Goal: Information Seeking & Learning: Understand process/instructions

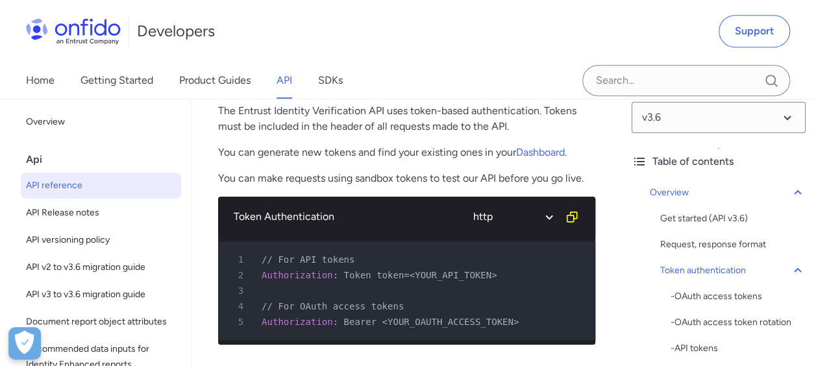
scroll to position [520, 0]
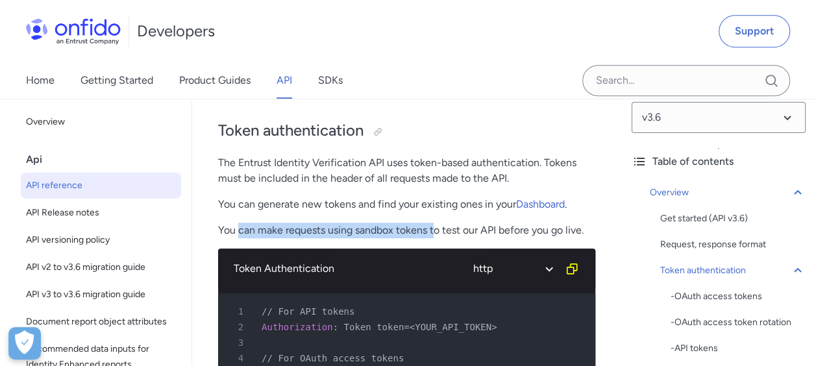
drag, startPoint x: 240, startPoint y: 226, endPoint x: 436, endPoint y: 221, distance: 196.2
click at [436, 221] on div "Token authentication The Entrust Identity Verification API uses token-based aut…" at bounding box center [406, 178] width 377 height 142
click at [297, 234] on p "You can make requests using sandbox tokens to test our API before you go live." at bounding box center [406, 231] width 377 height 16
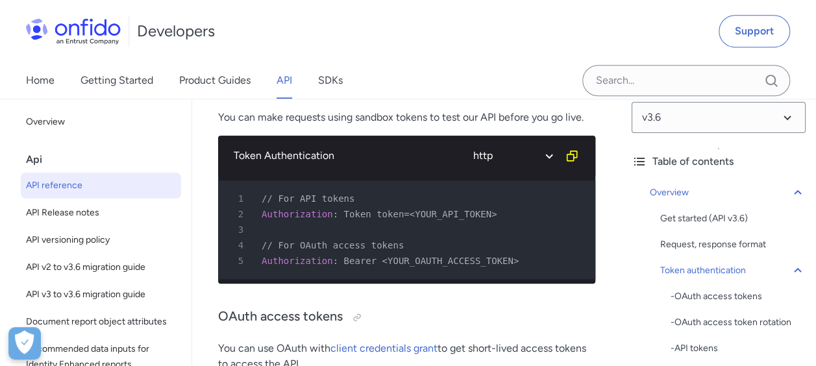
scroll to position [715, 0]
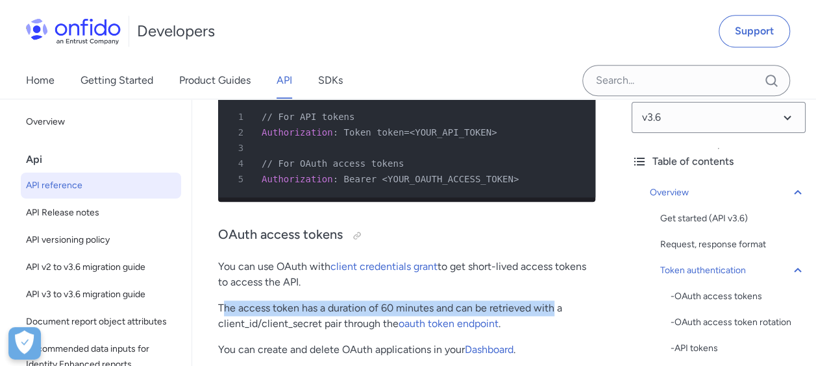
drag, startPoint x: 342, startPoint y: 317, endPoint x: 553, endPoint y: 317, distance: 211.8
click at [553, 317] on p "The access token has a duration of 60 minutes and can be retrieved with a clien…" at bounding box center [406, 316] width 377 height 31
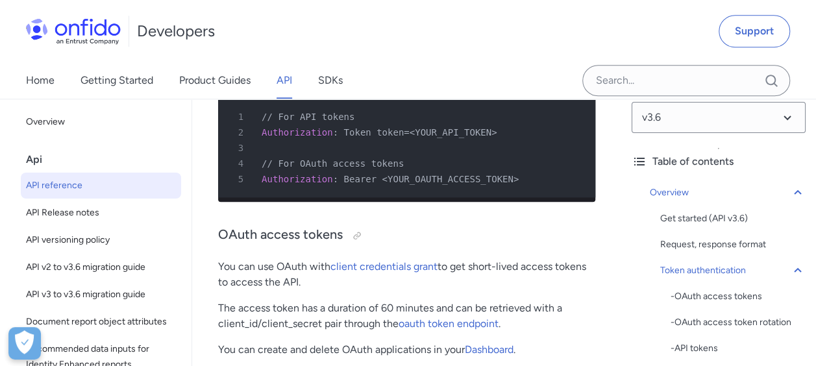
drag, startPoint x: 553, startPoint y: 317, endPoint x: 550, endPoint y: 346, distance: 28.8
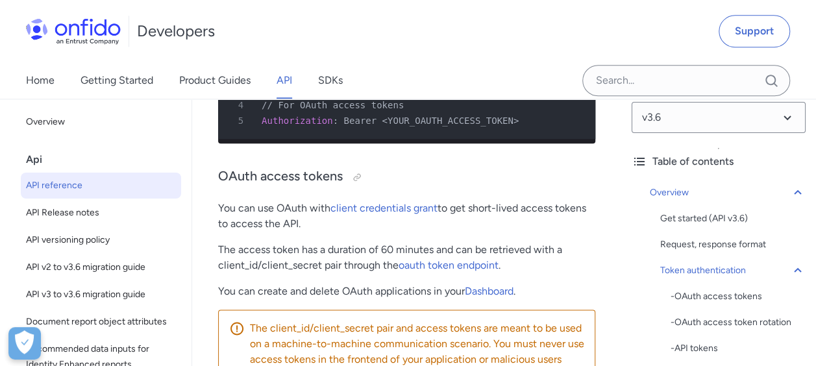
scroll to position [844, 0]
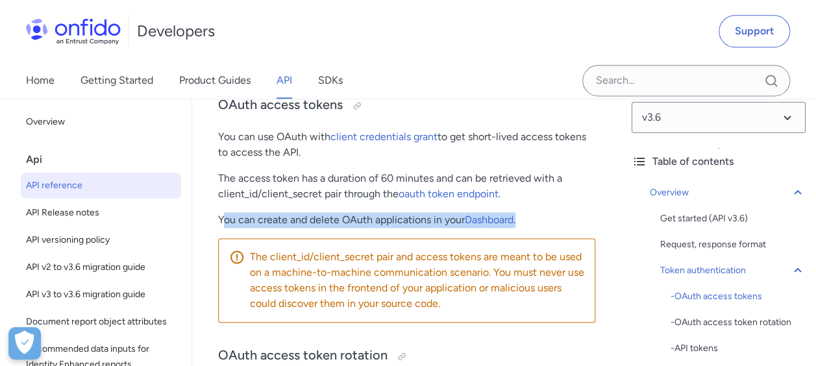
drag, startPoint x: 221, startPoint y: 227, endPoint x: 529, endPoint y: 219, distance: 308.0
drag, startPoint x: 529, startPoint y: 219, endPoint x: 600, endPoint y: 220, distance: 71.5
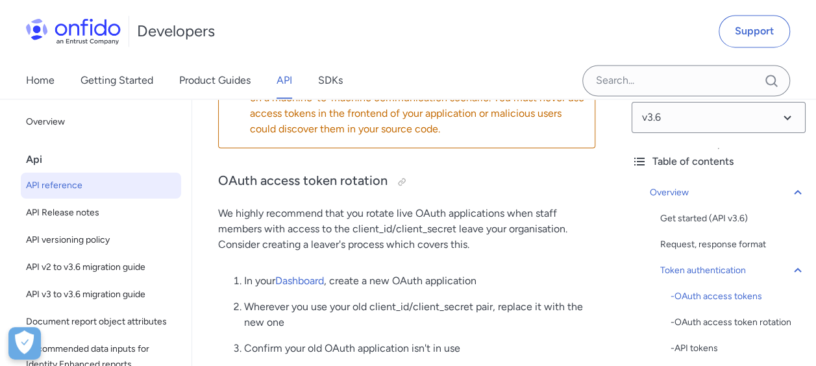
scroll to position [1039, 0]
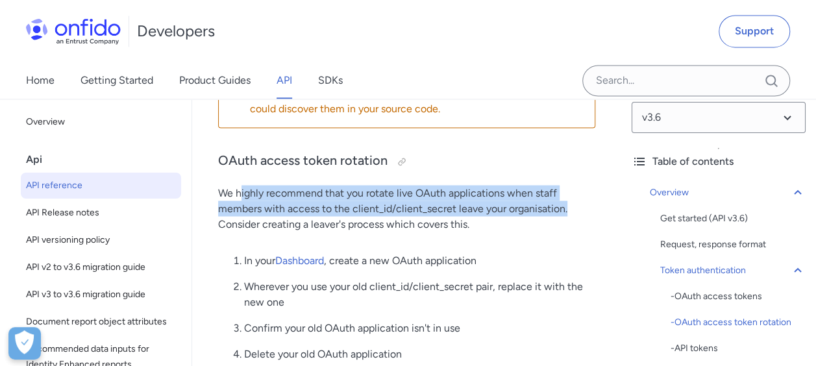
drag, startPoint x: 240, startPoint y: 201, endPoint x: 574, endPoint y: 218, distance: 334.3
click at [574, 218] on p "We highly recommend that you rotate live OAuth applications when staff members …" at bounding box center [406, 208] width 377 height 47
drag, startPoint x: 574, startPoint y: 218, endPoint x: 539, endPoint y: 240, distance: 41.4
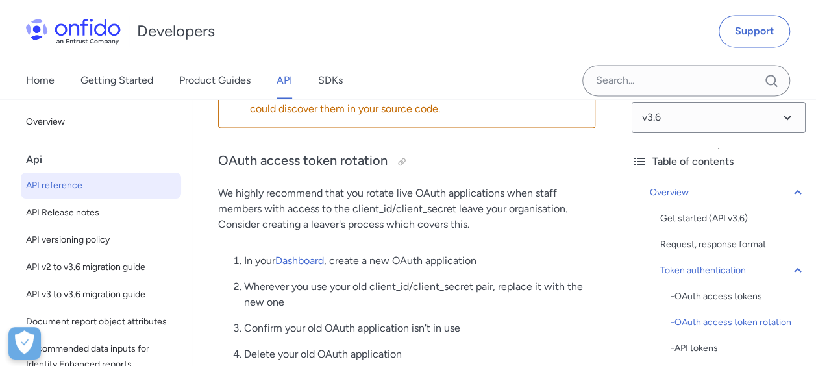
scroll to position [1169, 0]
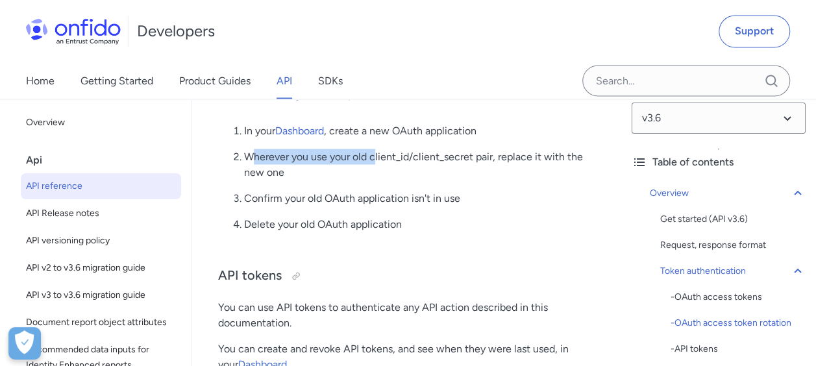
drag, startPoint x: 251, startPoint y: 164, endPoint x: 377, endPoint y: 169, distance: 125.4
click at [377, 169] on p "Wherever you use your old client_id/client_secret pair, replace it with the new…" at bounding box center [419, 164] width 351 height 31
click at [268, 163] on p "Wherever you use your old client_id/client_secret pair, replace it with the new…" at bounding box center [419, 164] width 351 height 31
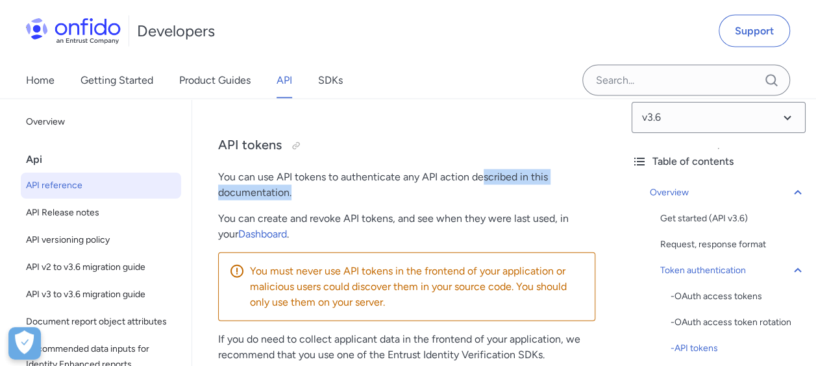
drag, startPoint x: 538, startPoint y: 184, endPoint x: 540, endPoint y: 204, distance: 20.3
click at [540, 201] on p "You can use API tokens to authenticate any API action described in this documen…" at bounding box center [406, 185] width 377 height 31
drag, startPoint x: 540, startPoint y: 204, endPoint x: 412, endPoint y: 211, distance: 128.8
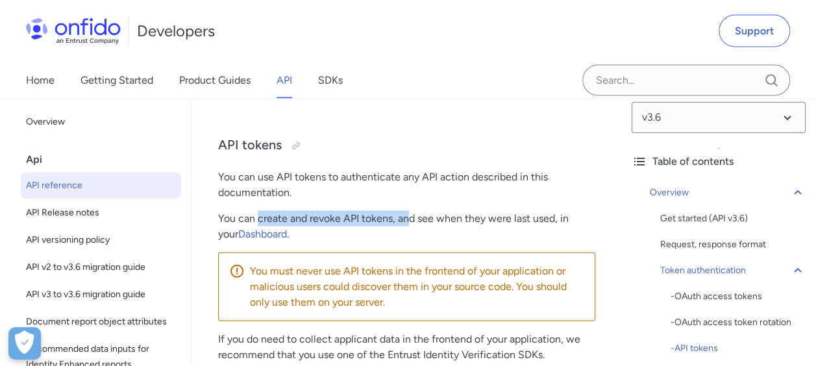
drag, startPoint x: 256, startPoint y: 226, endPoint x: 409, endPoint y: 229, distance: 152.7
click at [409, 229] on p "You can create and revoke API tokens, and see when they were last used, in your…" at bounding box center [406, 226] width 377 height 31
drag, startPoint x: 409, startPoint y: 229, endPoint x: 414, endPoint y: 234, distance: 7.3
click at [413, 234] on p "You can create and revoke API tokens, and see when they were last used, in your…" at bounding box center [406, 226] width 377 height 31
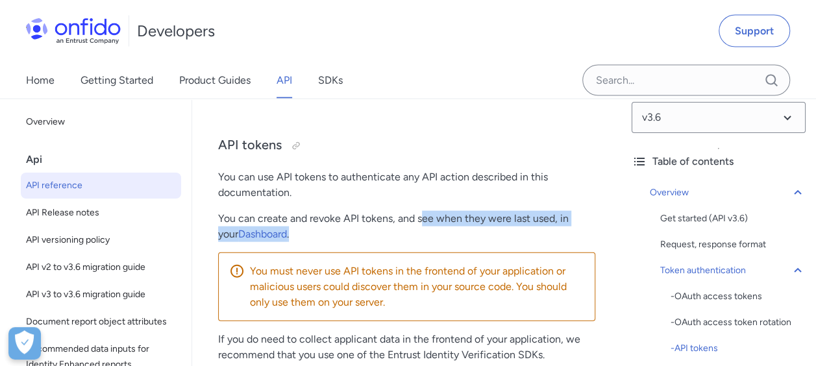
drag, startPoint x: 422, startPoint y: 223, endPoint x: 589, endPoint y: 242, distance: 167.9
click at [589, 242] on p "You can create and revoke API tokens, and see when they were last used, in your…" at bounding box center [406, 226] width 377 height 31
drag, startPoint x: 589, startPoint y: 242, endPoint x: 525, endPoint y: 241, distance: 64.3
click at [525, 241] on p "You can create and revoke API tokens, and see when they were last used, in your…" at bounding box center [406, 226] width 377 height 31
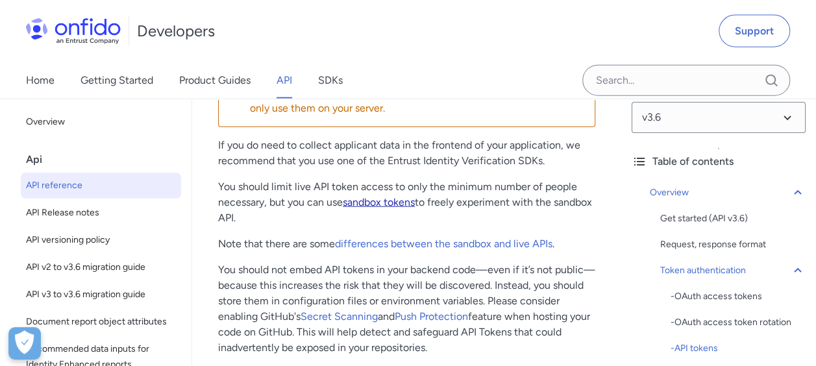
scroll to position [1494, 0]
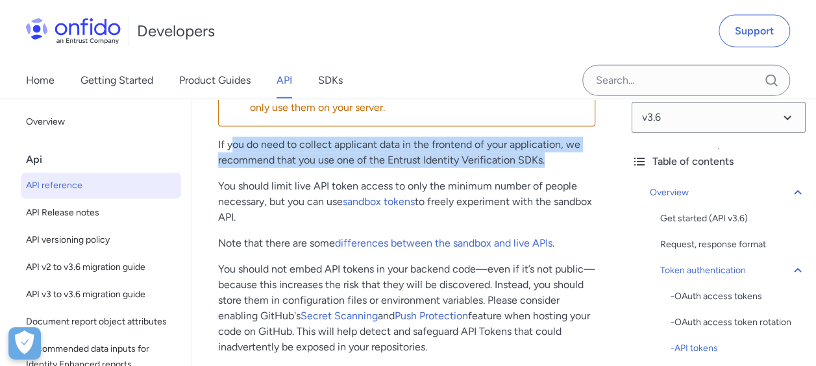
drag, startPoint x: 231, startPoint y: 155, endPoint x: 573, endPoint y: 178, distance: 342.5
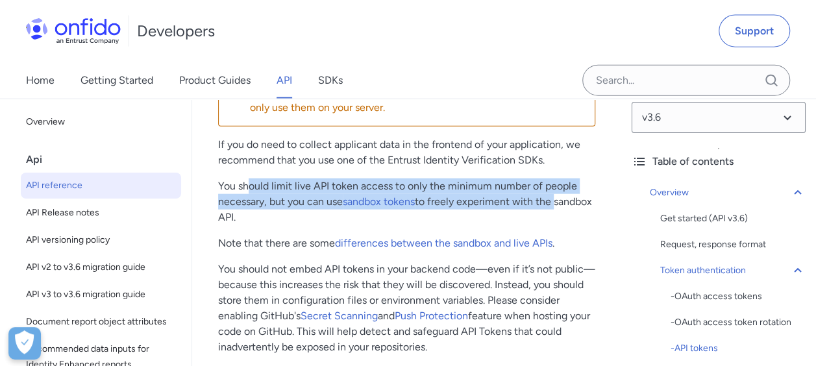
drag, startPoint x: 342, startPoint y: 194, endPoint x: 576, endPoint y: 213, distance: 233.9
click at [576, 213] on p "You should limit live API token access to only the minimum number of people nec…" at bounding box center [406, 202] width 377 height 47
click at [399, 225] on p "You should limit live API token access to only the minimum number of people nec…" at bounding box center [406, 202] width 377 height 47
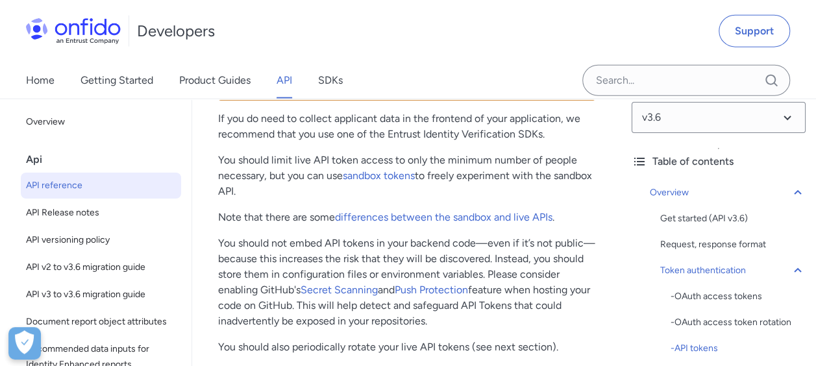
scroll to position [1559, 0]
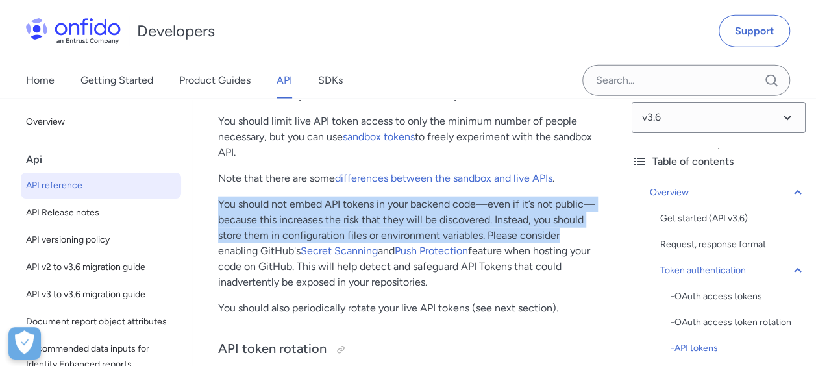
drag, startPoint x: 375, startPoint y: 205, endPoint x: 598, endPoint y: 244, distance: 226.9
drag, startPoint x: 598, startPoint y: 244, endPoint x: 594, endPoint y: 283, distance: 38.5
click at [594, 283] on p "You should not embed API tokens in your backend code—even if it’s not public—be…" at bounding box center [406, 244] width 377 height 94
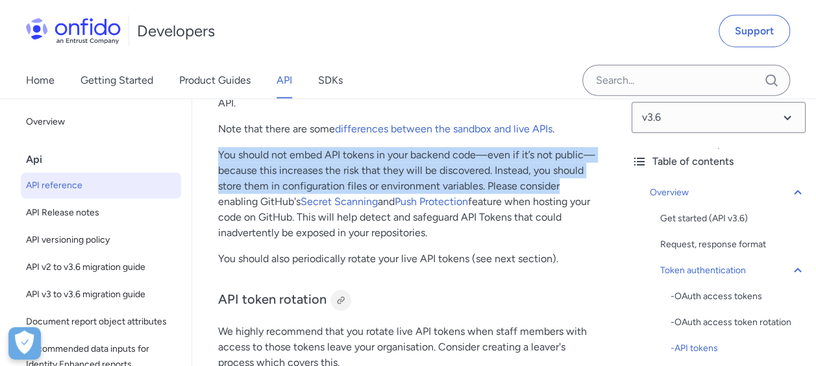
scroll to position [1624, 0]
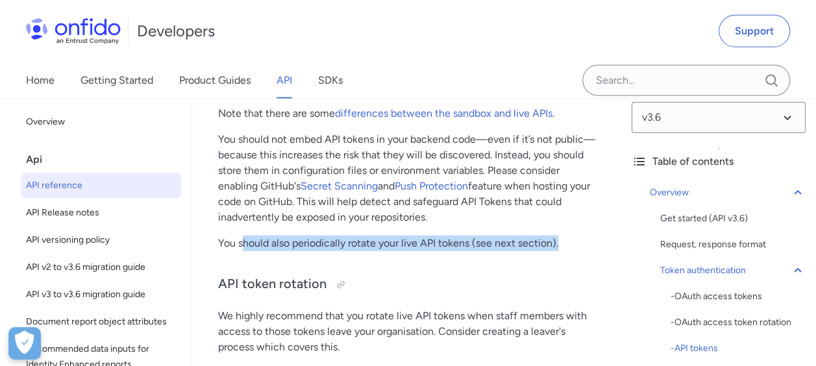
drag, startPoint x: 244, startPoint y: 247, endPoint x: 590, endPoint y: 247, distance: 346.9
click at [590, 247] on p "You should also periodically rotate your live API tokens (see next section)." at bounding box center [406, 244] width 377 height 16
drag, startPoint x: 590, startPoint y: 247, endPoint x: 481, endPoint y: 277, distance: 113.6
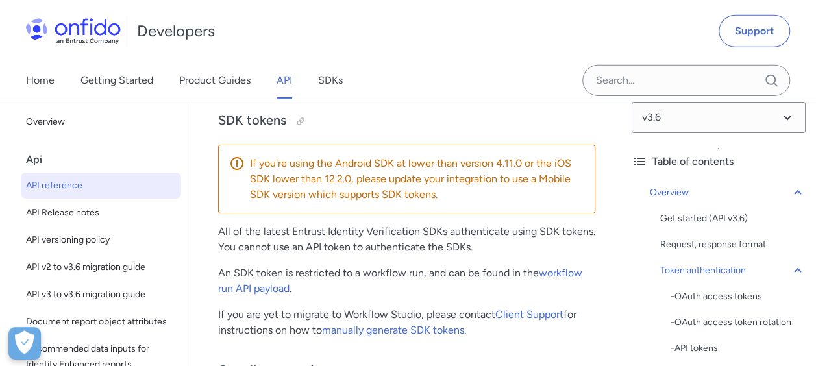
scroll to position [2079, 0]
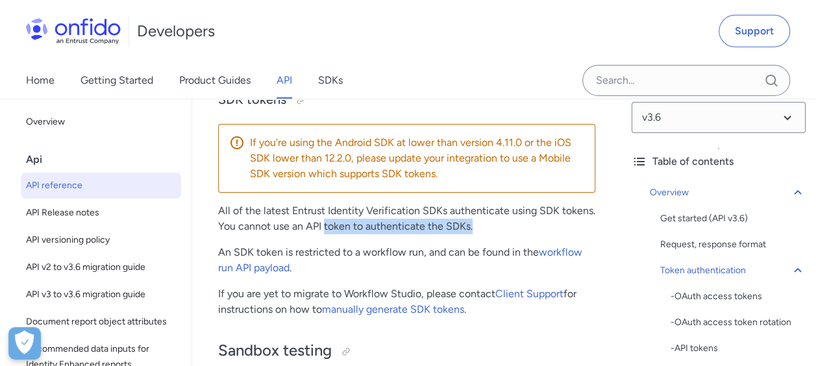
drag, startPoint x: 329, startPoint y: 235, endPoint x: 477, endPoint y: 232, distance: 148.8
click at [477, 232] on p "All of the latest Entrust Identity Verification SDKs authenticate using SDK tok…" at bounding box center [406, 218] width 377 height 31
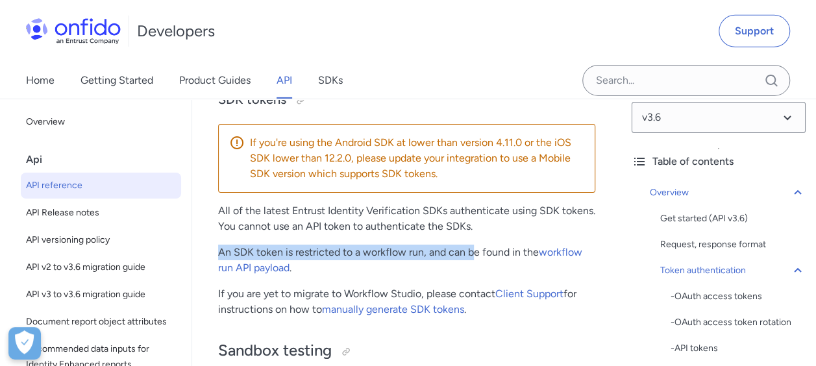
drag, startPoint x: 413, startPoint y: 255, endPoint x: 474, endPoint y: 255, distance: 61.1
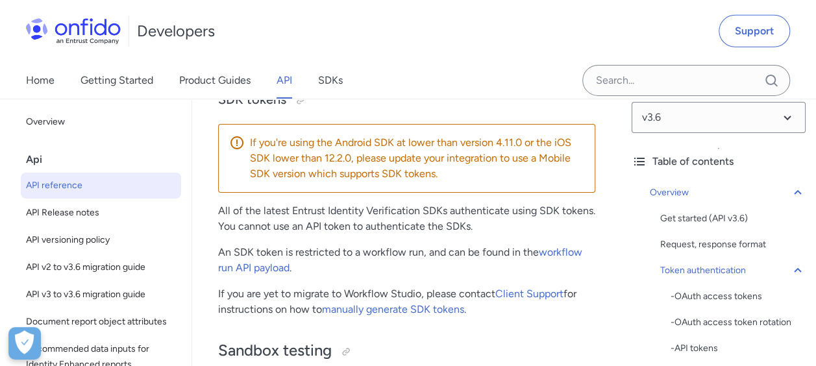
drag, startPoint x: 474, startPoint y: 255, endPoint x: 361, endPoint y: 279, distance: 115.5
click at [361, 276] on p "An SDK token is restricted to a workflow run, and can be found in the workflow …" at bounding box center [406, 260] width 377 height 31
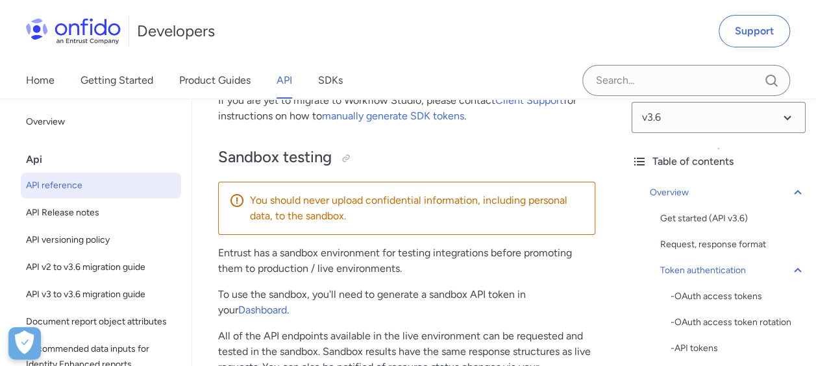
scroll to position [2403, 0]
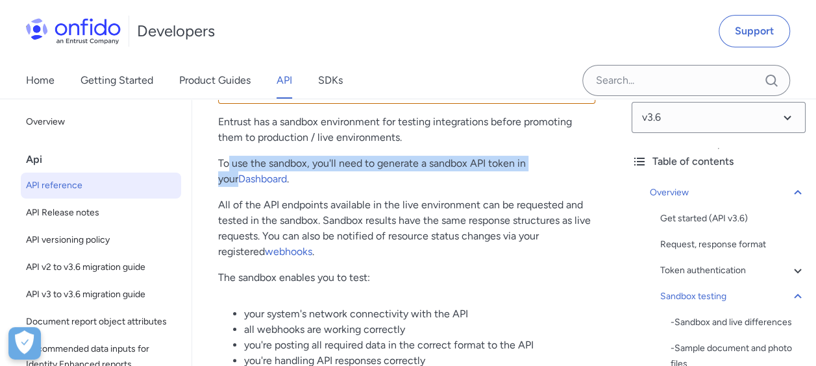
drag, startPoint x: 474, startPoint y: 170, endPoint x: 565, endPoint y: 169, distance: 91.6
click at [565, 169] on p "To use the sandbox, you'll need to generate a sandbox API token in your Dashboa…" at bounding box center [406, 171] width 377 height 31
click at [397, 214] on p "All of the API endpoints available in the live environment can be requested and…" at bounding box center [406, 228] width 377 height 62
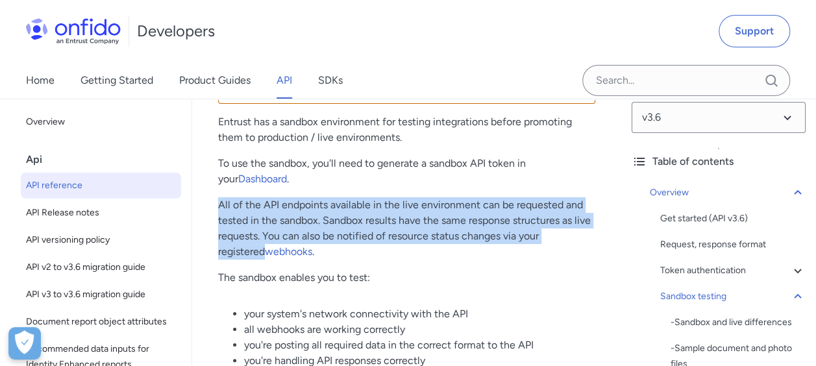
drag, startPoint x: 221, startPoint y: 212, endPoint x: 596, endPoint y: 238, distance: 376.3
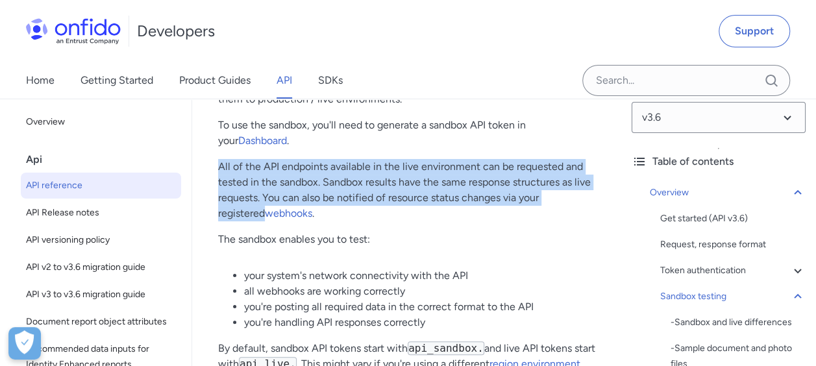
scroll to position [2533, 0]
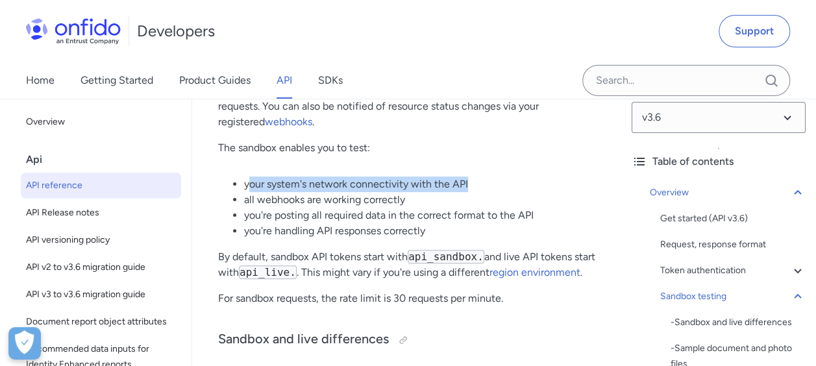
drag, startPoint x: 437, startPoint y: 190, endPoint x: 473, endPoint y: 187, distance: 35.8
click at [473, 187] on li "your system's network connectivity with the API" at bounding box center [419, 185] width 351 height 16
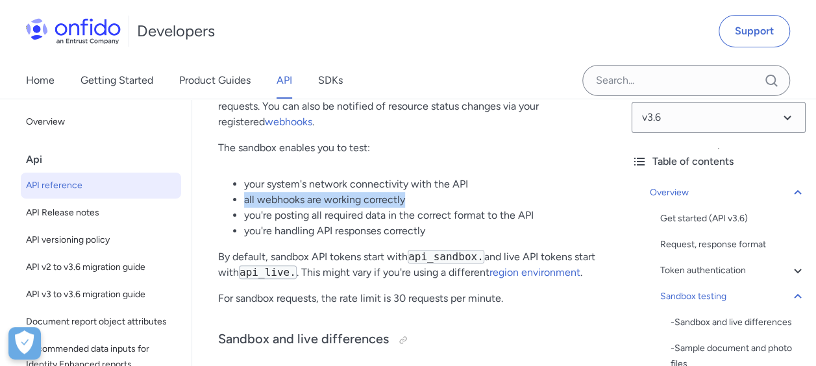
drag, startPoint x: 372, startPoint y: 205, endPoint x: 433, endPoint y: 203, distance: 61.8
click at [433, 203] on ul "your system's network connectivity with the API all webhooks are working correc…" at bounding box center [406, 208] width 377 height 62
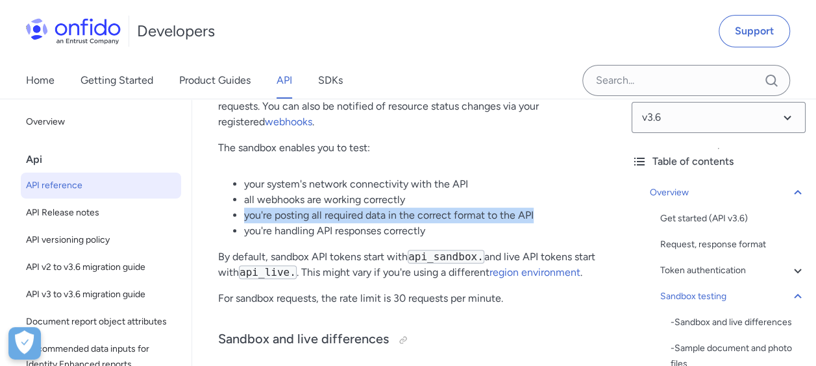
drag, startPoint x: 238, startPoint y: 225, endPoint x: 551, endPoint y: 221, distance: 313.8
click at [551, 221] on li "you're posting all required data in the correct format to the API" at bounding box center [419, 216] width 351 height 16
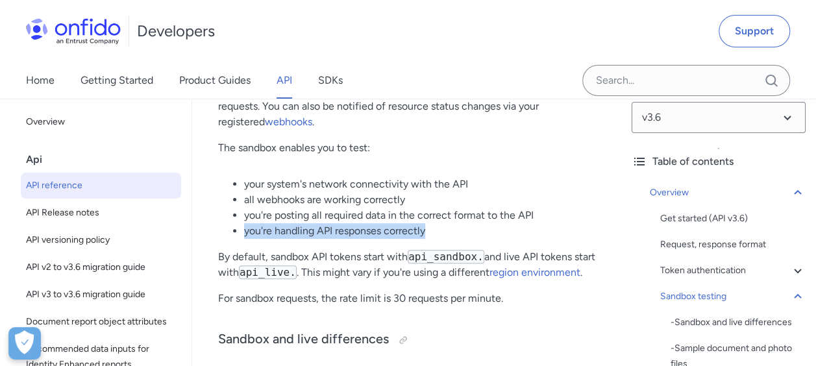
drag, startPoint x: 238, startPoint y: 241, endPoint x: 453, endPoint y: 235, distance: 215.7
click at [453, 235] on li "you're handling API responses correctly" at bounding box center [419, 231] width 351 height 16
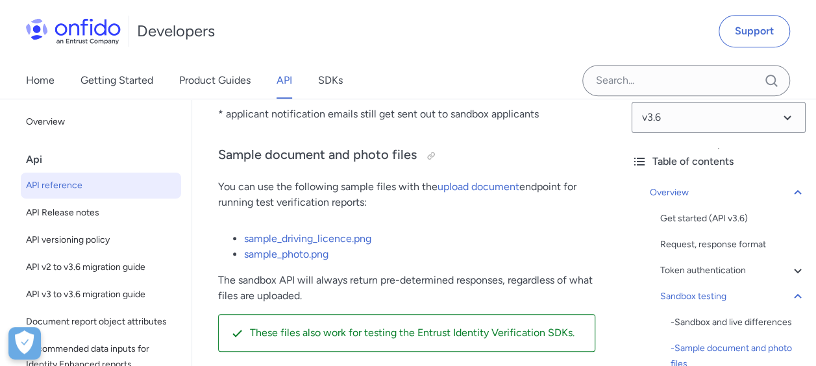
scroll to position [2923, 0]
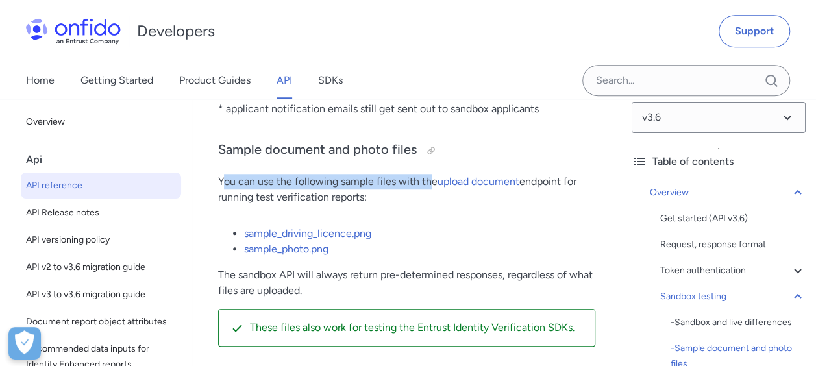
drag, startPoint x: 221, startPoint y: 194, endPoint x: 430, endPoint y: 194, distance: 209.2
click at [430, 194] on p "You can use the following sample files with the upload document endpoint for ru…" at bounding box center [406, 189] width 377 height 31
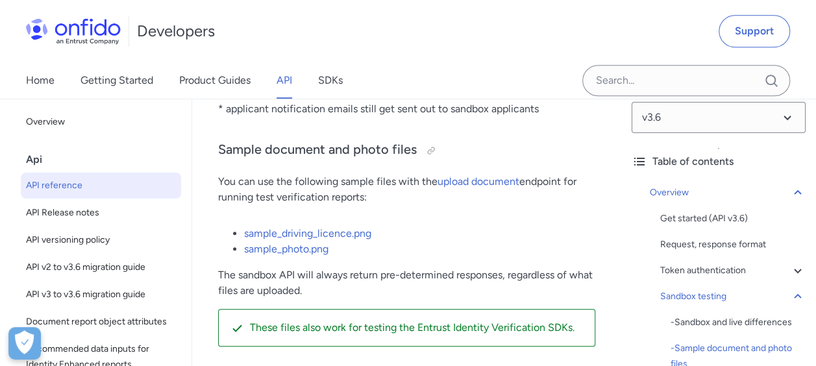
drag, startPoint x: 430, startPoint y: 194, endPoint x: 425, endPoint y: 230, distance: 36.7
drag, startPoint x: 223, startPoint y: 196, endPoint x: 574, endPoint y: 212, distance: 351.8
click at [574, 205] on p "You can use the following sample files with the upload document endpoint for ru…" at bounding box center [406, 189] width 377 height 31
drag, startPoint x: 574, startPoint y: 212, endPoint x: 519, endPoint y: 241, distance: 62.5
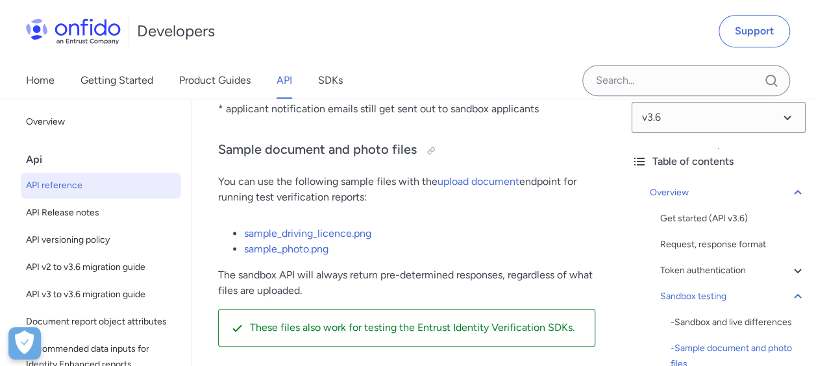
click at [519, 241] on li "sample_driving_licence.png" at bounding box center [419, 234] width 351 height 16
click at [566, 331] on p "These files also work for testing the Entrust Identity Verification SDKs." at bounding box center [417, 328] width 335 height 16
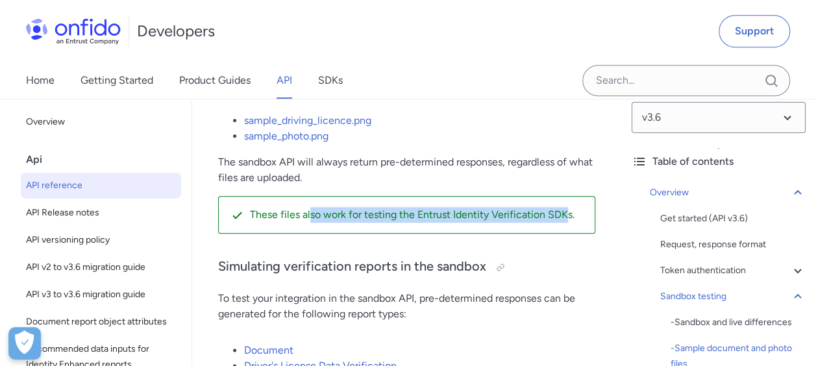
scroll to position [3118, 0]
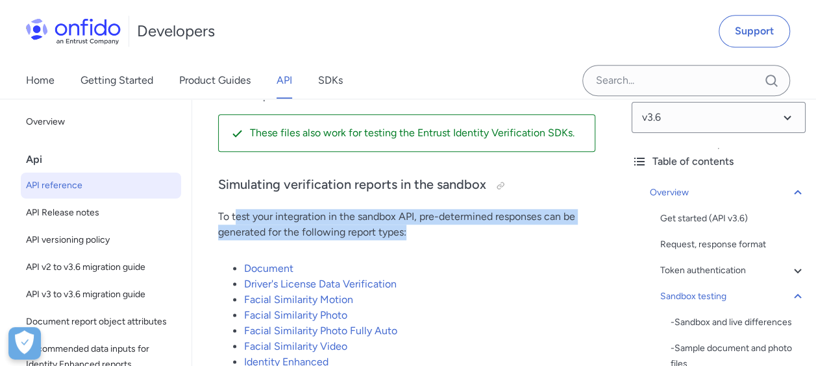
drag, startPoint x: 237, startPoint y: 222, endPoint x: 578, endPoint y: 253, distance: 342.4
drag, startPoint x: 578, startPoint y: 253, endPoint x: 521, endPoint y: 279, distance: 62.5
click at [521, 277] on li "Document" at bounding box center [419, 269] width 351 height 16
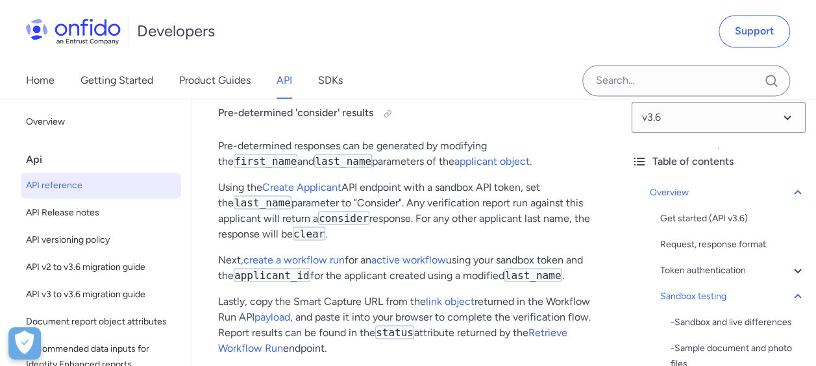
scroll to position [3508, 0]
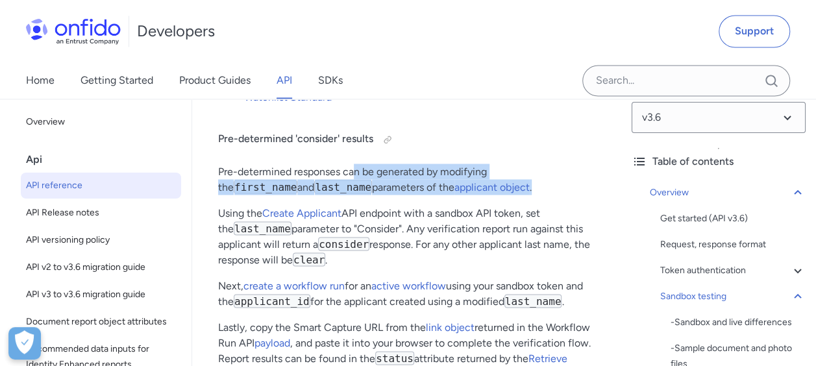
drag, startPoint x: 357, startPoint y: 176, endPoint x: 573, endPoint y: 195, distance: 217.1
click at [573, 195] on p "Pre-determined responses can be generated by modifying the first_name and last_…" at bounding box center [406, 179] width 377 height 31
drag, startPoint x: 573, startPoint y: 195, endPoint x: 512, endPoint y: 201, distance: 60.7
click at [512, 195] on p "Pre-determined responses can be generated by modifying the first_name and last_…" at bounding box center [406, 179] width 377 height 31
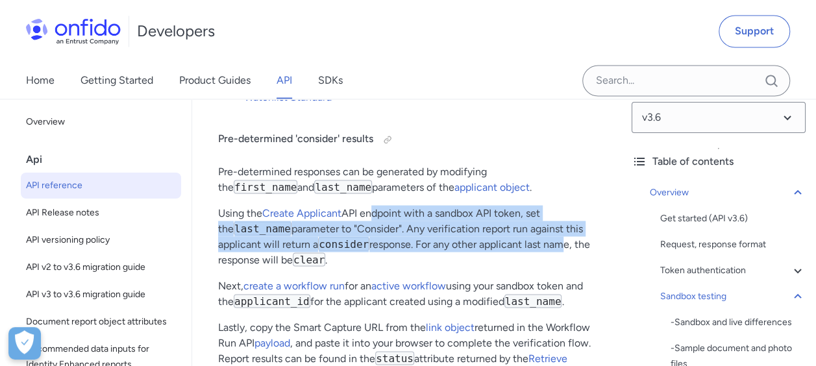
drag, startPoint x: 369, startPoint y: 216, endPoint x: 558, endPoint y: 243, distance: 191.0
click at [558, 243] on p "Using the Create Applicant API endpoint with a sandbox API token, set the last_…" at bounding box center [406, 236] width 377 height 62
drag, startPoint x: 558, startPoint y: 243, endPoint x: 426, endPoint y: 259, distance: 132.8
click at [431, 259] on p "Using the Create Applicant API endpoint with a sandbox API token, set the last_…" at bounding box center [406, 236] width 377 height 62
click at [465, 221] on p "Using the Create Applicant API endpoint with a sandbox API token, set the last_…" at bounding box center [406, 236] width 377 height 62
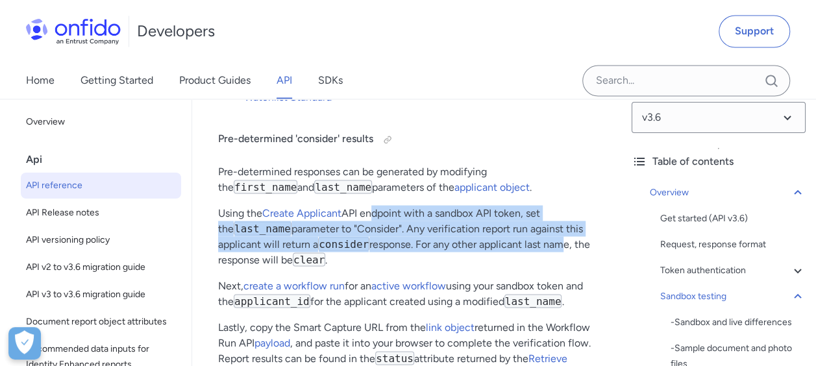
click at [431, 239] on p "Using the Create Applicant API endpoint with a sandbox API token, set the last_…" at bounding box center [406, 236] width 377 height 62
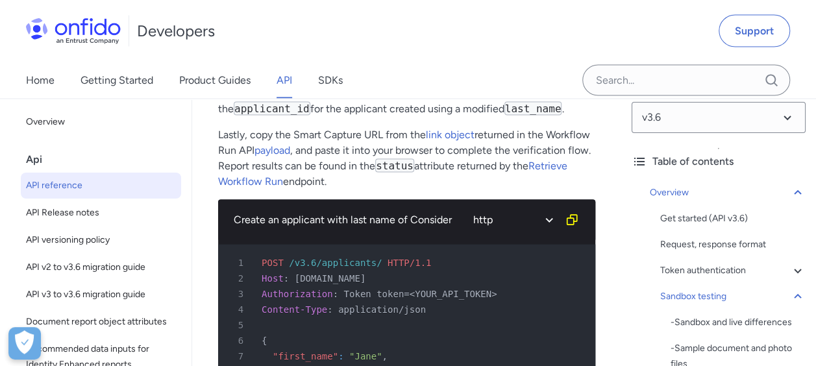
scroll to position [3767, 0]
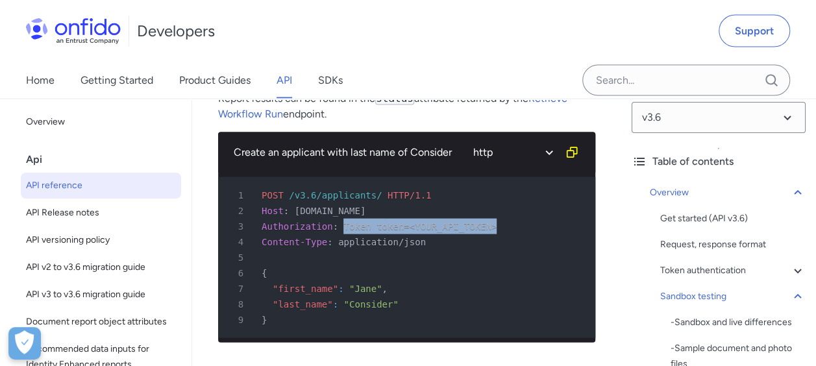
drag, startPoint x: 336, startPoint y: 231, endPoint x: 482, endPoint y: 231, distance: 145.5
click at [482, 231] on div "3 Authorization : Token token=<YOUR_API_TOKEN>" at bounding box center [400, 227] width 354 height 16
drag, startPoint x: 482, startPoint y: 231, endPoint x: 469, endPoint y: 288, distance: 58.6
click at [469, 288] on div "7 "first_name" : "[PERSON_NAME]" ," at bounding box center [400, 289] width 354 height 16
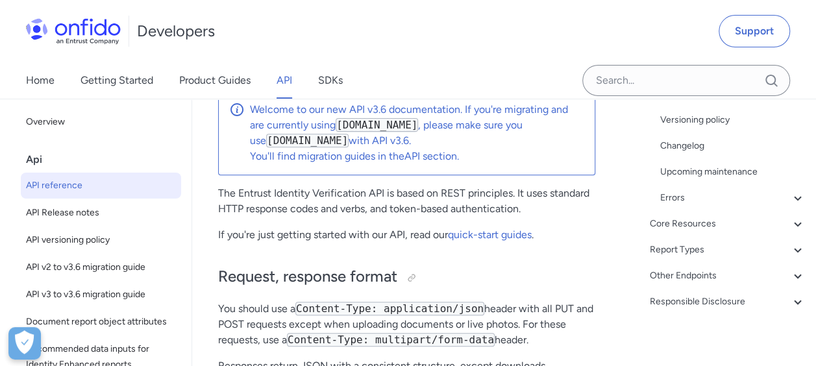
scroll to position [195, 0]
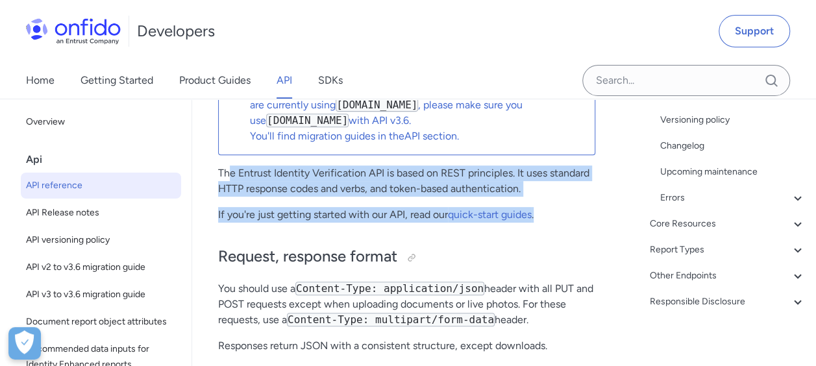
drag, startPoint x: 553, startPoint y: 177, endPoint x: 574, endPoint y: 207, distance: 36.4
drag, startPoint x: 574, startPoint y: 207, endPoint x: 577, endPoint y: 230, distance: 22.9
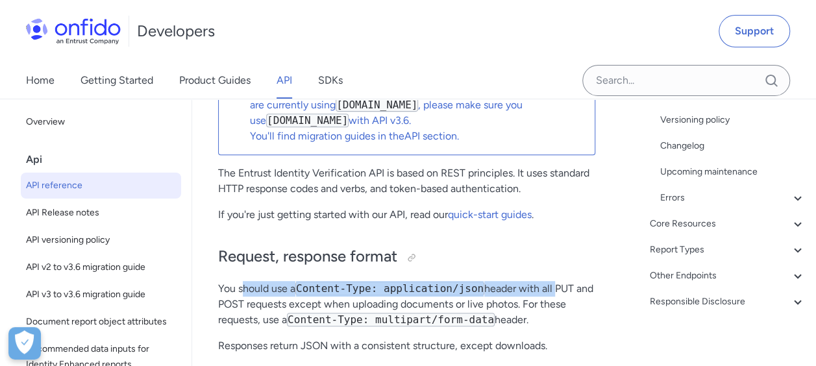
click at [542, 291] on p "You should use a Content-Type: application/json header with all PUT and POST re…" at bounding box center [406, 304] width 377 height 47
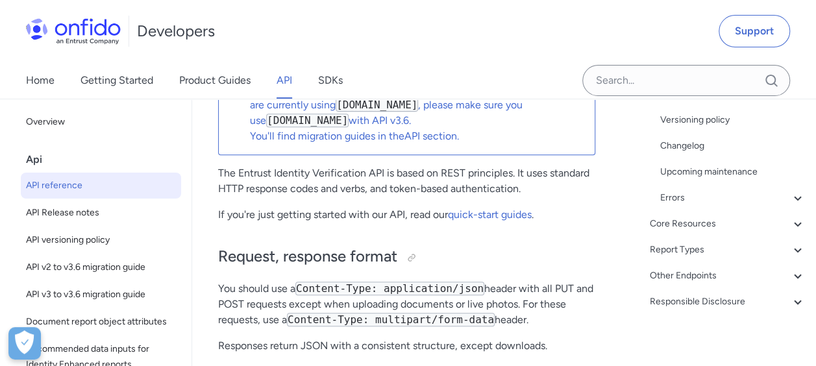
drag, startPoint x: 542, startPoint y: 291, endPoint x: 572, endPoint y: 319, distance: 40.9
click at [572, 319] on p "You should use a Content-Type: application/json header with all PUT and POST re…" at bounding box center [406, 304] width 377 height 47
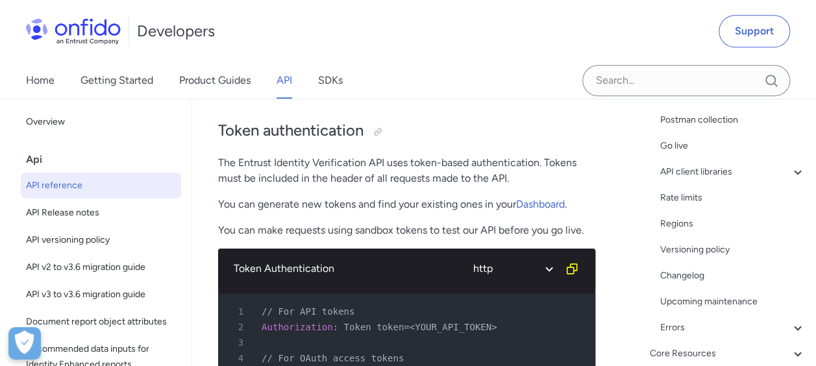
scroll to position [475, 0]
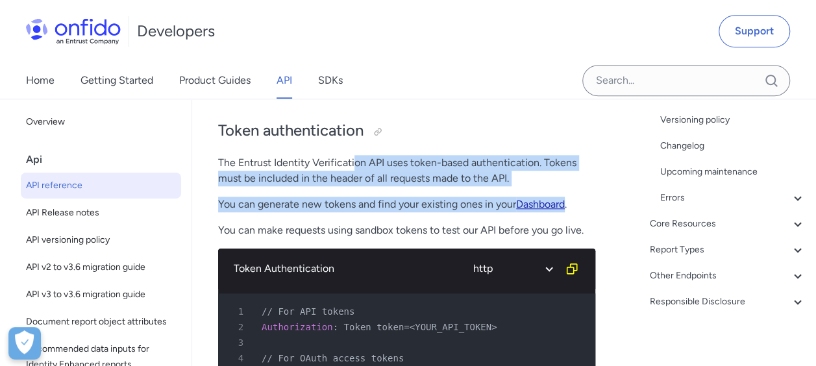
drag, startPoint x: 355, startPoint y: 153, endPoint x: 568, endPoint y: 204, distance: 219.8
click at [568, 204] on div "Token authentication The Entrust Identity Verification API uses token-based aut…" at bounding box center [406, 178] width 377 height 142
click at [366, 207] on p "You can generate new tokens and find your existing ones in your Dashboard ." at bounding box center [406, 205] width 377 height 16
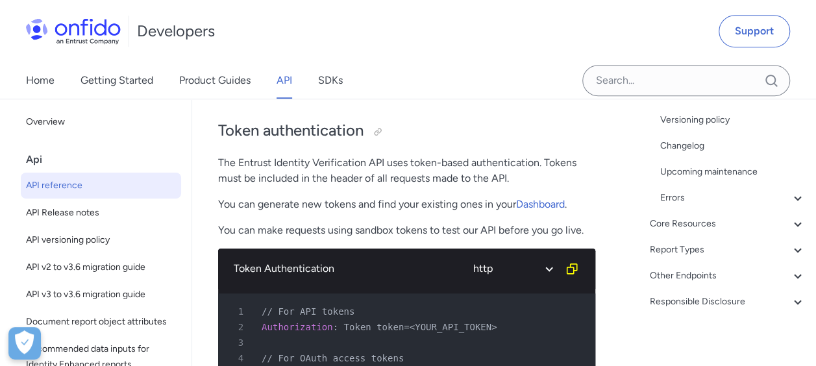
scroll to position [650, 0]
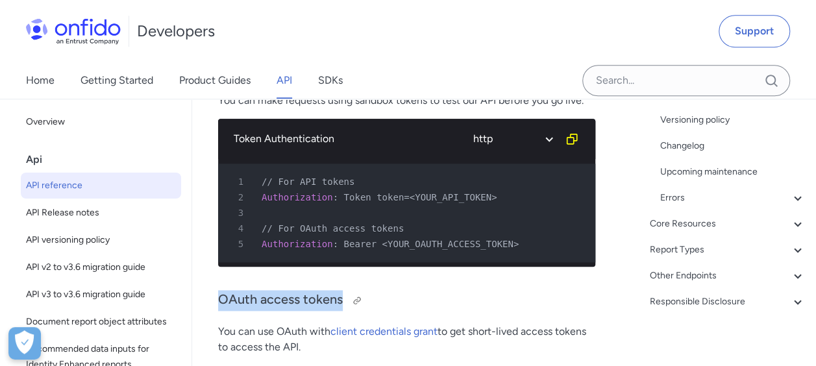
drag, startPoint x: 220, startPoint y: 310, endPoint x: 444, endPoint y: 309, distance: 224.7
click at [444, 309] on h3 "OAuth access tokens" at bounding box center [406, 300] width 377 height 21
drag, startPoint x: 444, startPoint y: 309, endPoint x: 562, endPoint y: 309, distance: 117.6
click at [562, 309] on h3 "OAuth access tokens" at bounding box center [406, 300] width 377 height 21
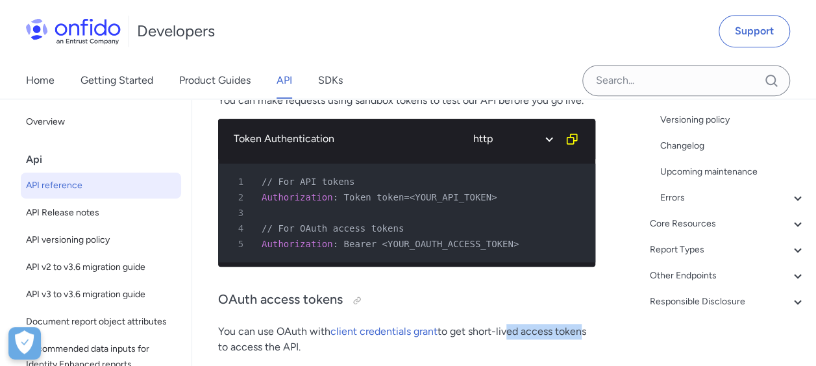
drag, startPoint x: 507, startPoint y: 335, endPoint x: 579, endPoint y: 335, distance: 72.1
click at [579, 335] on p "You can use OAuth with client credentials grant to get short-lived access token…" at bounding box center [406, 339] width 377 height 31
drag, startPoint x: 579, startPoint y: 335, endPoint x: 542, endPoint y: 291, distance: 57.6
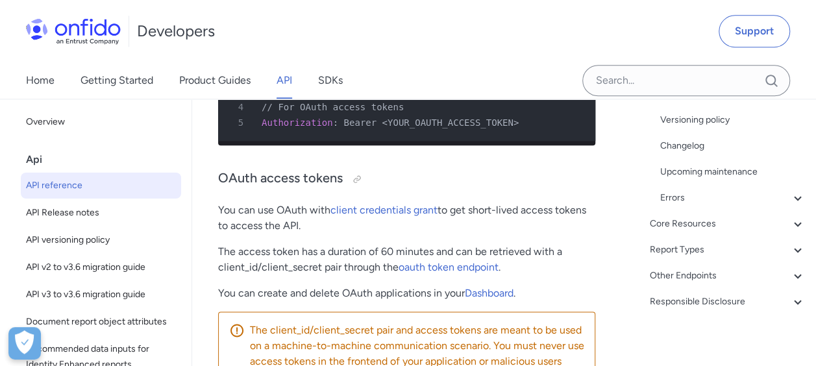
scroll to position [779, 0]
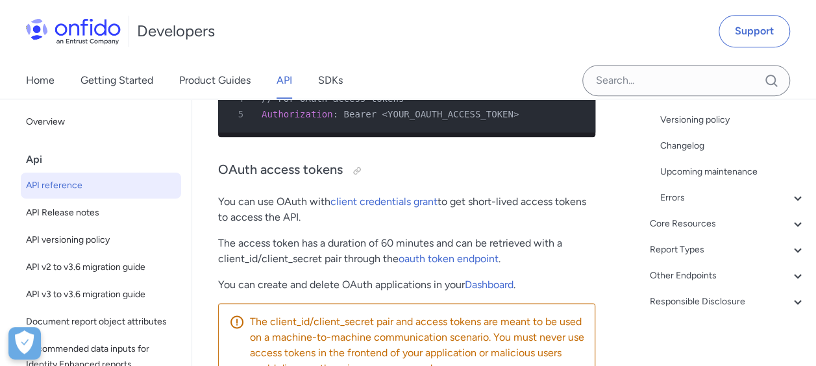
drag, startPoint x: 457, startPoint y: 270, endPoint x: 496, endPoint y: 356, distance: 94.8
click at [457, 265] on link "oauth token endpoint" at bounding box center [449, 259] width 100 height 12
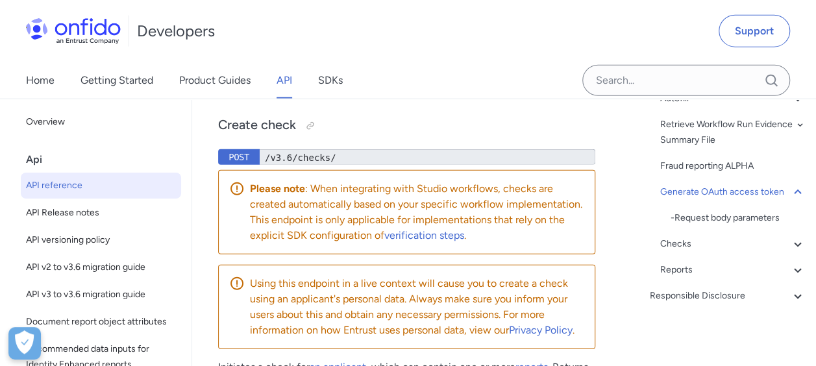
scroll to position [355, 0]
drag, startPoint x: 262, startPoint y: 245, endPoint x: 412, endPoint y: 269, distance: 151.3
drag, startPoint x: 412, startPoint y: 269, endPoint x: 486, endPoint y: 285, distance: 75.7
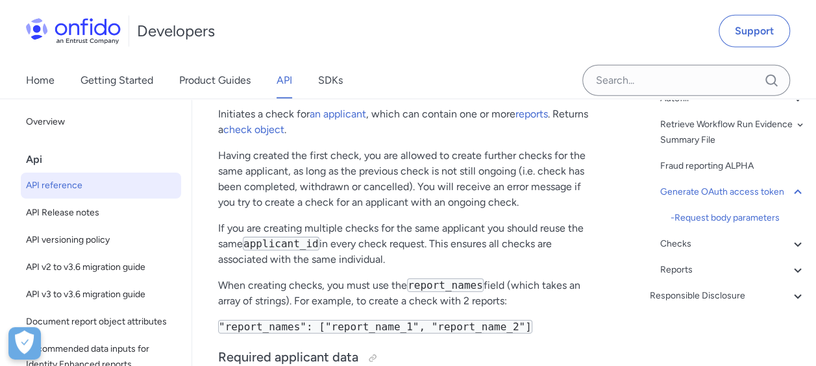
scroll to position [161067, 0]
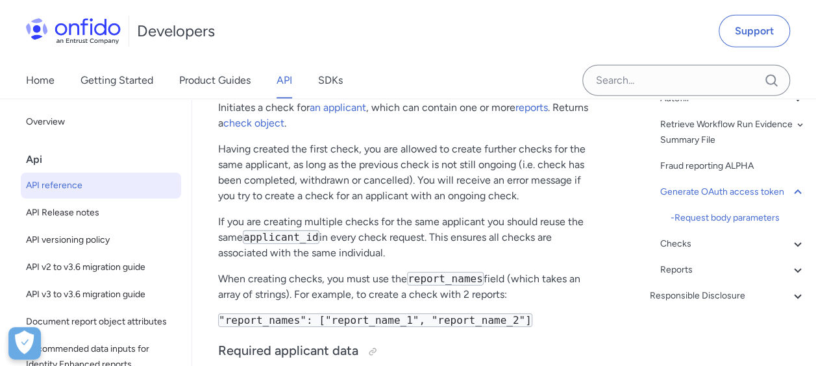
drag, startPoint x: 238, startPoint y: 247, endPoint x: 545, endPoint y: 246, distance: 307.2
drag, startPoint x: 545, startPoint y: 246, endPoint x: 468, endPoint y: 294, distance: 90.8
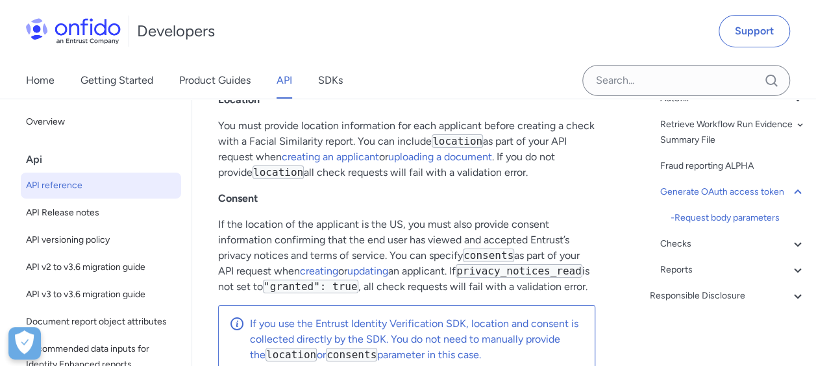
scroll to position [475, 0]
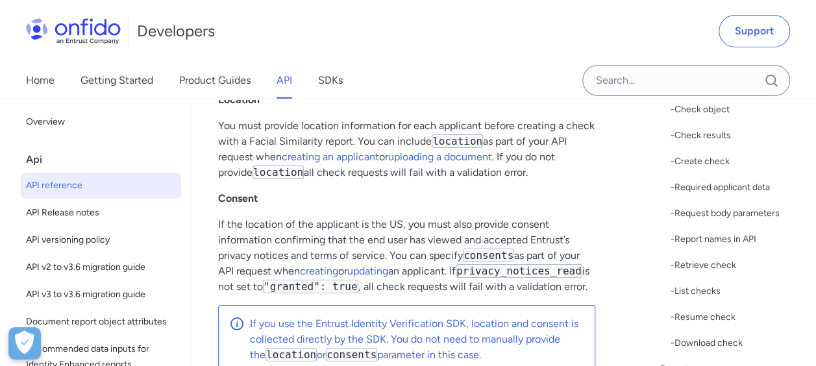
drag, startPoint x: 235, startPoint y: 225, endPoint x: 548, endPoint y: 226, distance: 313.1
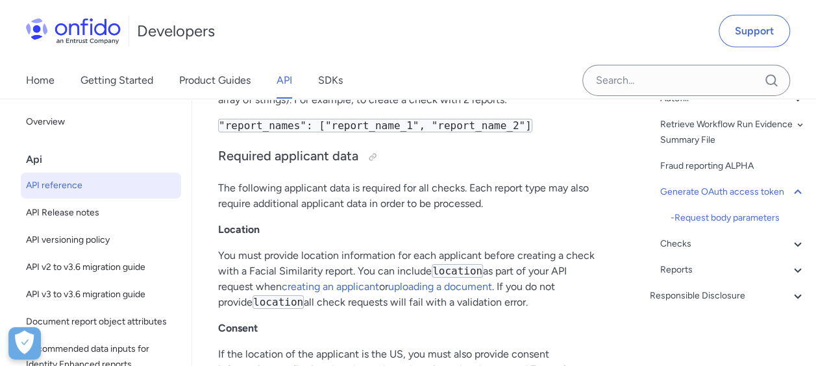
scroll to position [355, 0]
drag, startPoint x: 270, startPoint y: 244, endPoint x: 390, endPoint y: 244, distance: 120.2
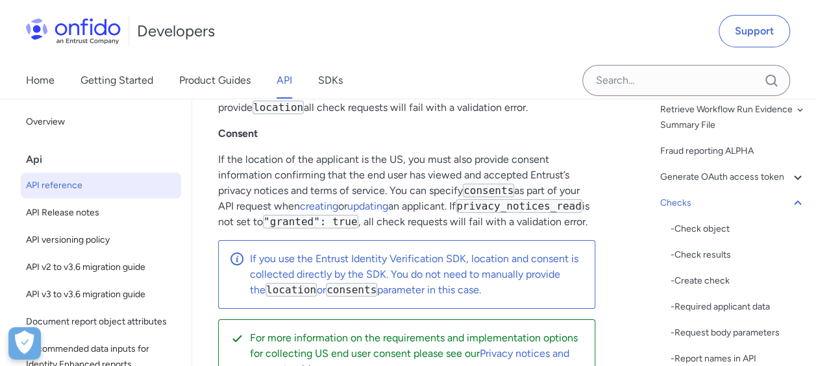
scroll to position [475, 0]
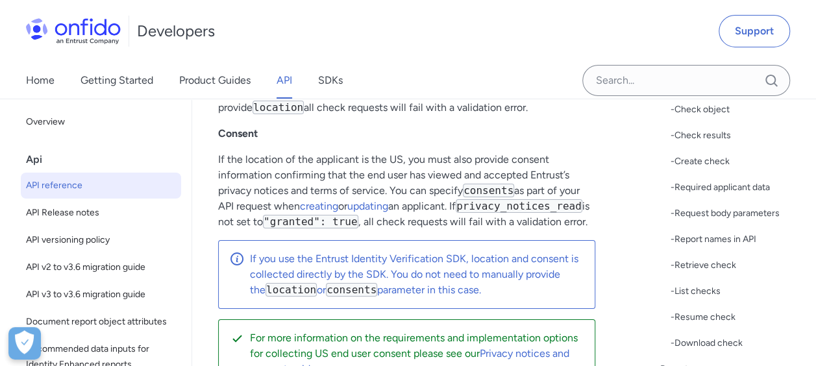
drag, startPoint x: 375, startPoint y: 158, endPoint x: 566, endPoint y: 157, distance: 191.0
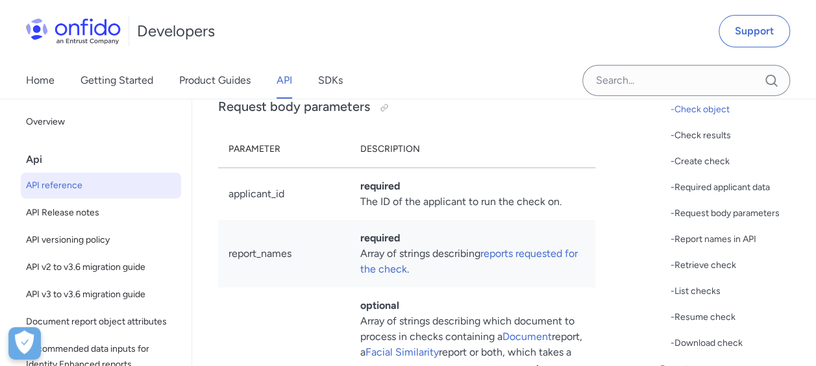
scroll to position [161847, 0]
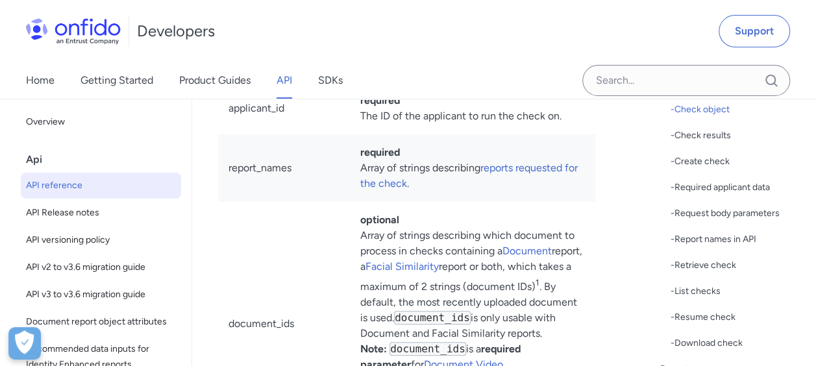
drag, startPoint x: 451, startPoint y: 136, endPoint x: 564, endPoint y: 159, distance: 115.4
drag, startPoint x: 564, startPoint y: 159, endPoint x: 547, endPoint y: 165, distance: 17.9
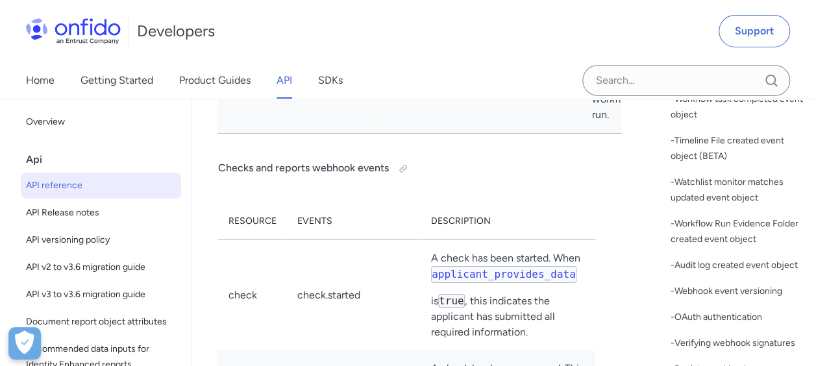
scroll to position [134393, 0]
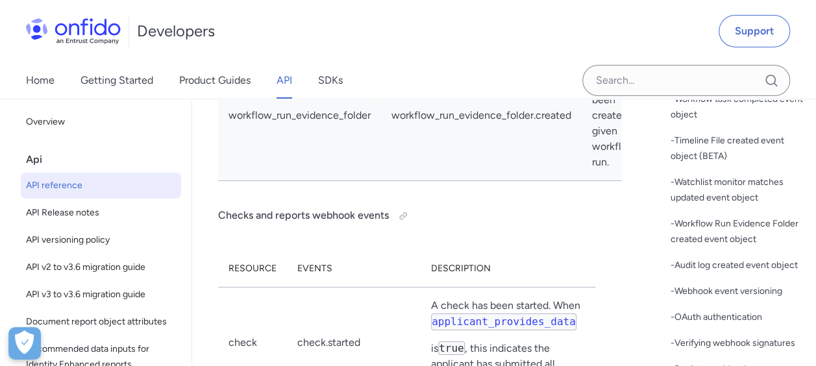
drag, startPoint x: 369, startPoint y: 167, endPoint x: 524, endPoint y: 164, distance: 154.6
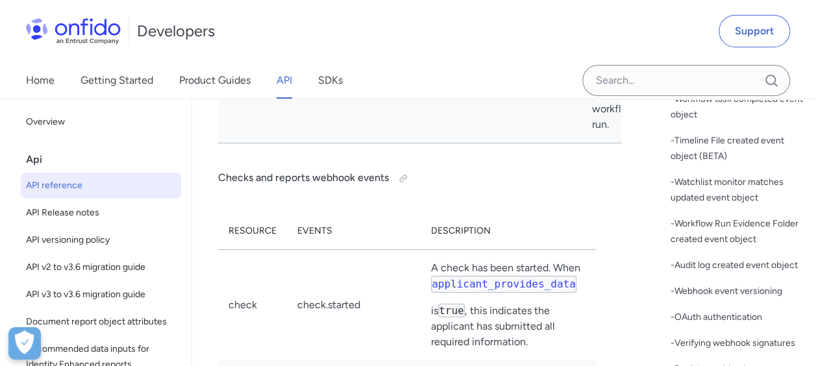
scroll to position [134458, 0]
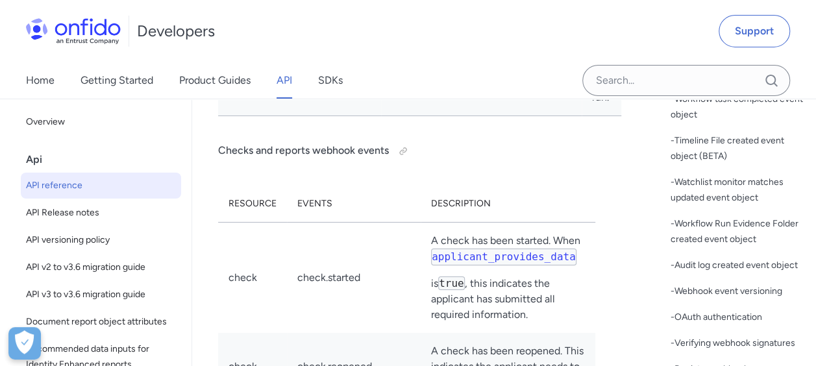
drag, startPoint x: 498, startPoint y: 238, endPoint x: 558, endPoint y: 264, distance: 65.4
drag, startPoint x: 558, startPoint y: 264, endPoint x: 555, endPoint y: 291, distance: 26.8
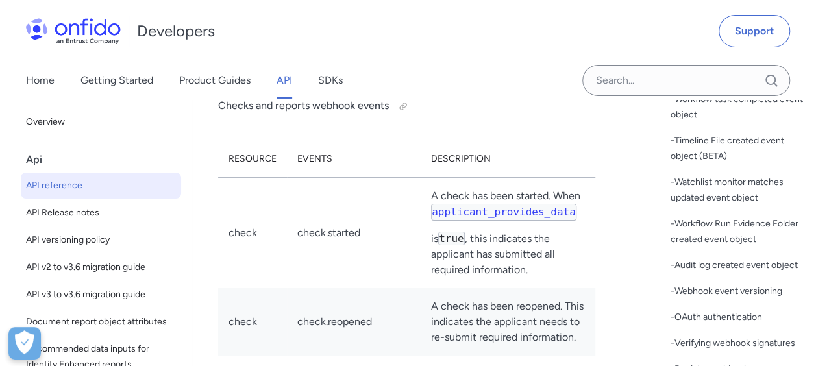
scroll to position [134523, 0]
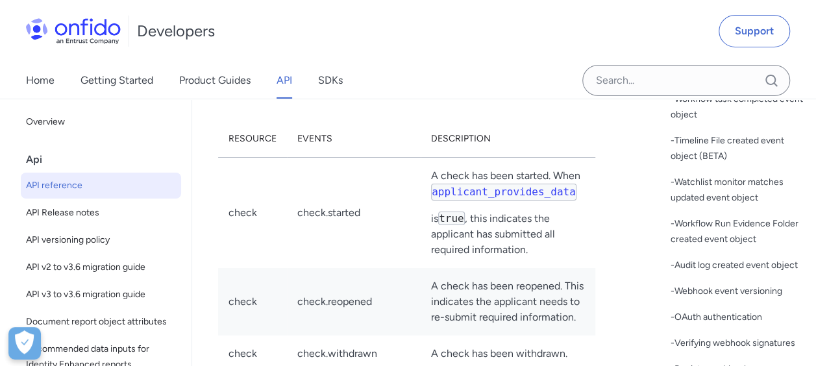
drag, startPoint x: 381, startPoint y: 270, endPoint x: 553, endPoint y: 270, distance: 172.1
drag, startPoint x: 404, startPoint y: 270, endPoint x: 356, endPoint y: 273, distance: 48.2
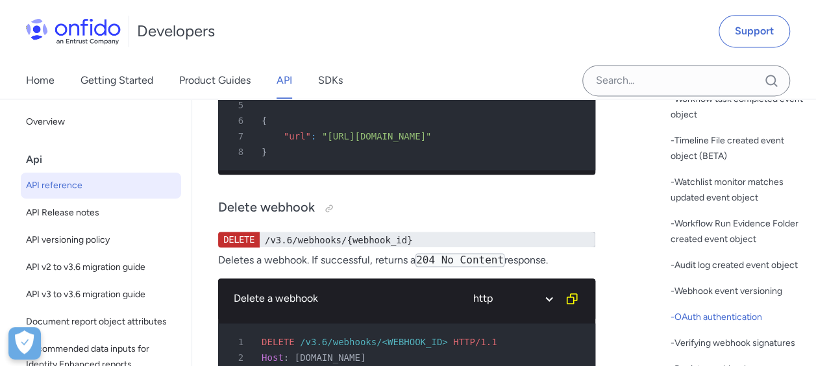
scroll to position [145353, 0]
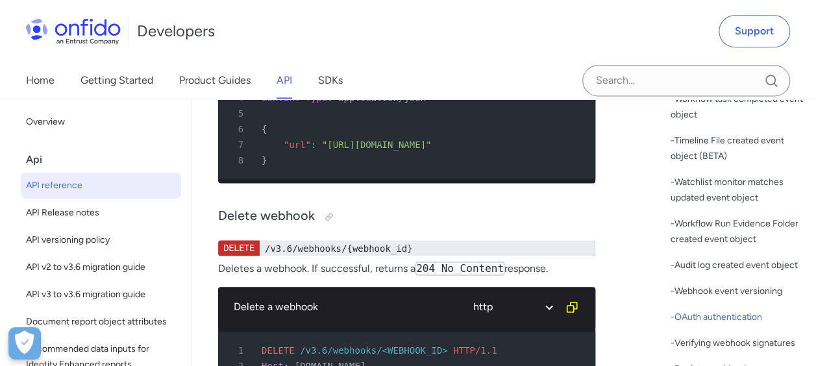
drag, startPoint x: 492, startPoint y: 207, endPoint x: 501, endPoint y: 209, distance: 9.3
drag, startPoint x: 501, startPoint y: 209, endPoint x: 433, endPoint y: 244, distance: 76.1
drag, startPoint x: 325, startPoint y: 252, endPoint x: 406, endPoint y: 243, distance: 81.1
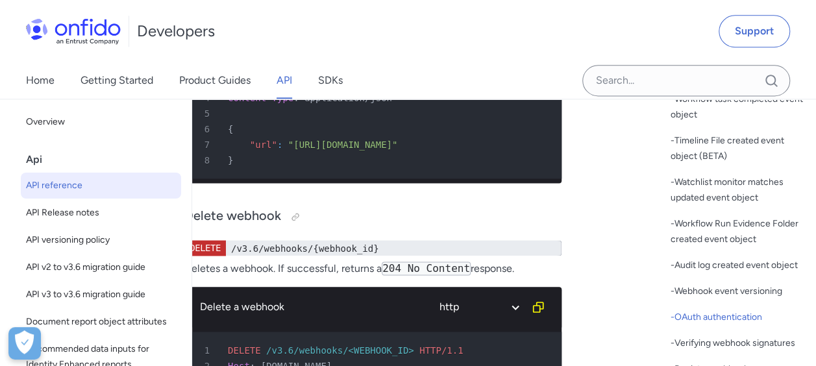
scroll to position [0, 73]
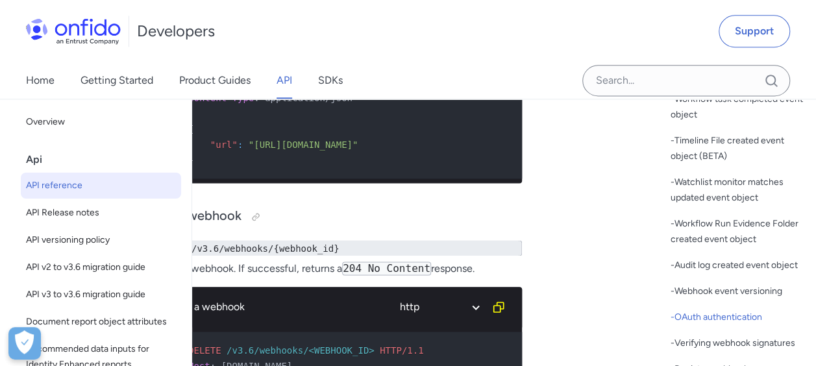
drag, startPoint x: 438, startPoint y: 236, endPoint x: 525, endPoint y: 246, distance: 87.6
drag, startPoint x: 366, startPoint y: 331, endPoint x: 329, endPoint y: 332, distance: 37.0
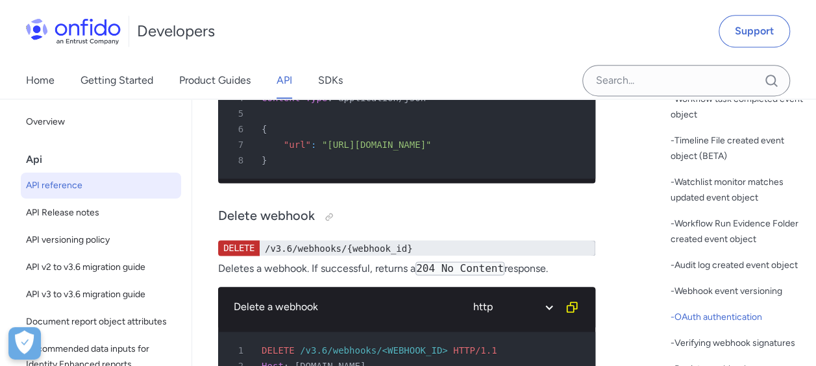
drag, startPoint x: 347, startPoint y: 262, endPoint x: 114, endPoint y: 253, distance: 233.4
drag, startPoint x: 356, startPoint y: 330, endPoint x: 363, endPoint y: 333, distance: 7.8
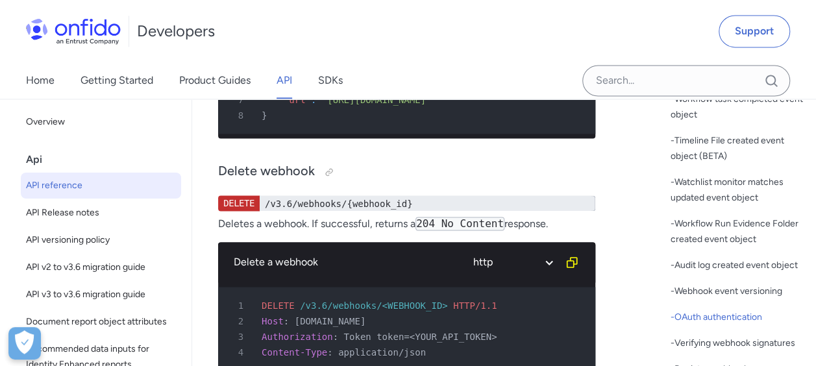
scroll to position [145418, 0]
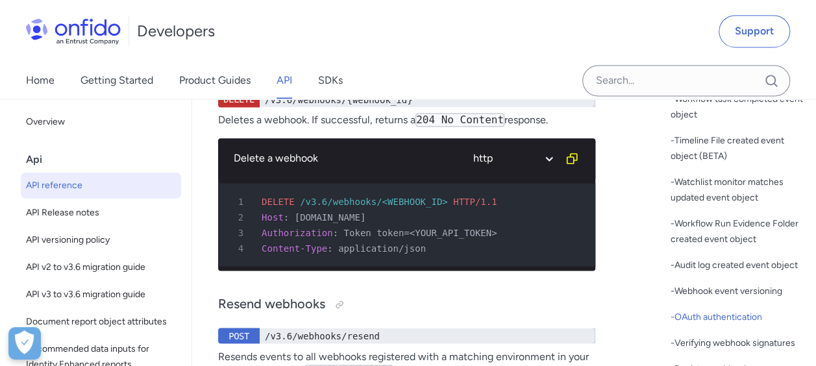
scroll to position [145482, 0]
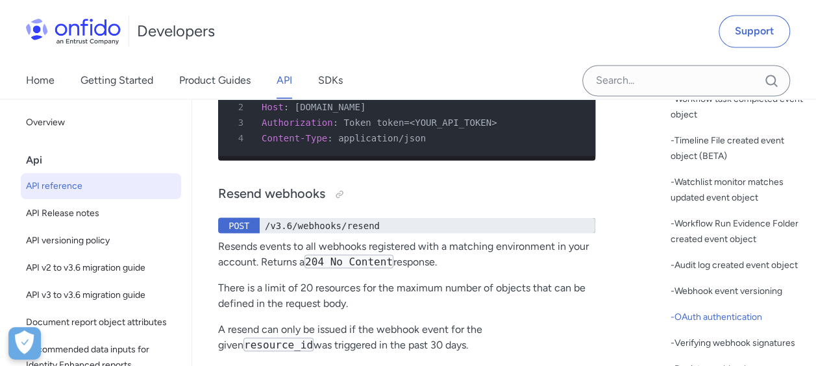
scroll to position [145612, 0]
drag, startPoint x: 455, startPoint y: 204, endPoint x: 566, endPoint y: 229, distance: 114.4
drag, startPoint x: 566, startPoint y: 229, endPoint x: 392, endPoint y: 268, distance: 179.2
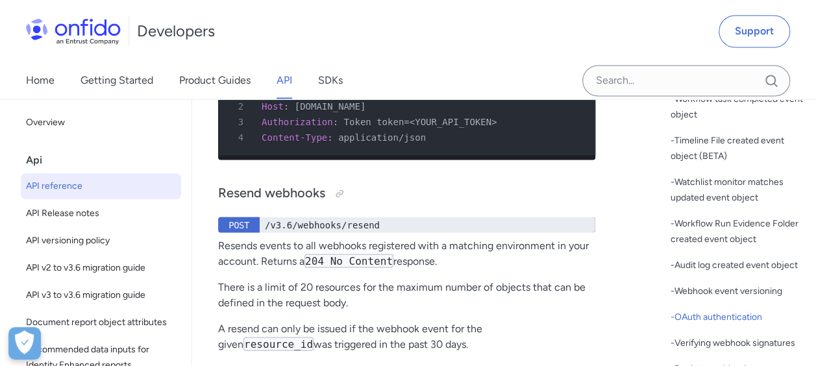
drag, startPoint x: 218, startPoint y: 309, endPoint x: 561, endPoint y: 310, distance: 343.6
drag, startPoint x: 561, startPoint y: 310, endPoint x: 484, endPoint y: 322, distance: 78.1
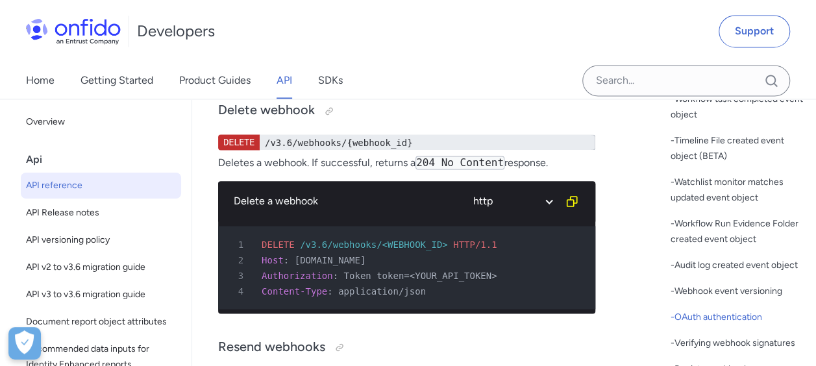
scroll to position [145418, 0]
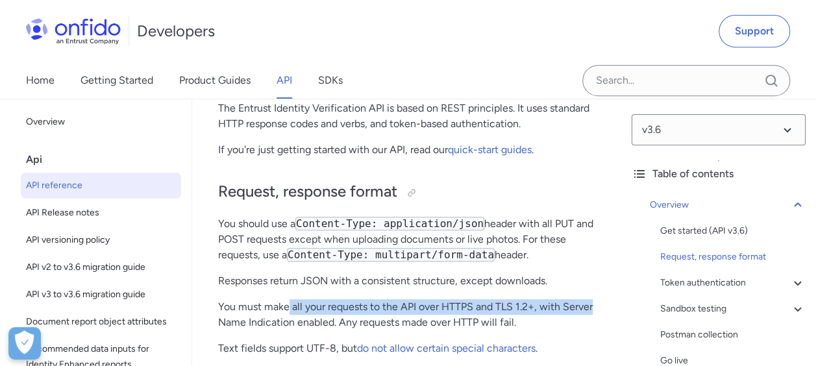
drag, startPoint x: 601, startPoint y: 312, endPoint x: 587, endPoint y: 329, distance: 21.7
click at [587, 329] on p "You must make all your requests to the API over HTTPS and TLS 1.2+, with Server…" at bounding box center [406, 314] width 377 height 31
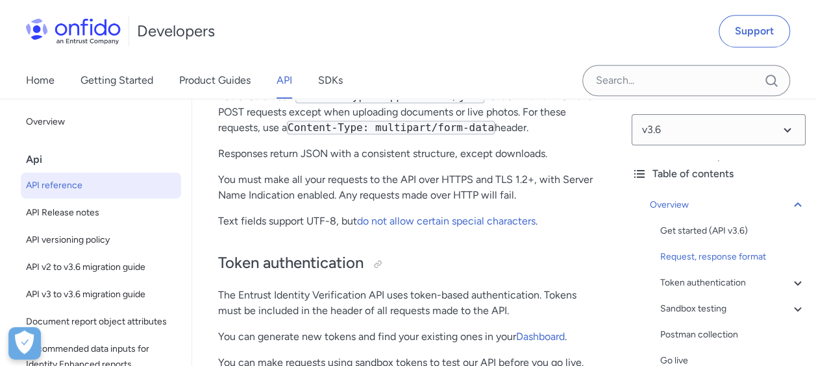
scroll to position [390, 0]
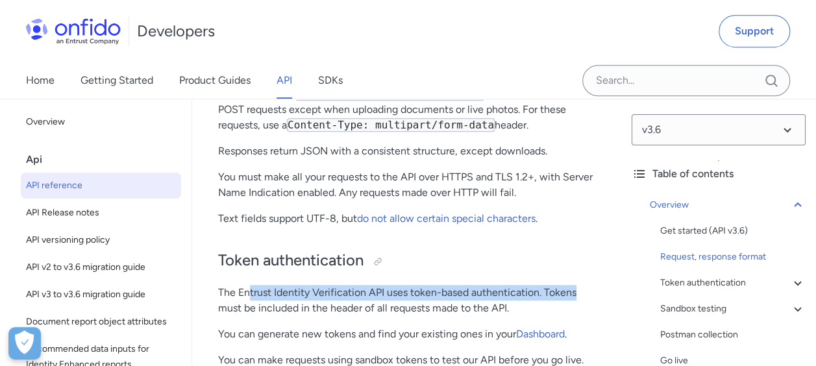
drag, startPoint x: 251, startPoint y: 292, endPoint x: 576, endPoint y: 294, distance: 324.8
click at [576, 294] on p "The Entrust Identity Verification API uses token-based authentication. Tokens m…" at bounding box center [406, 300] width 377 height 31
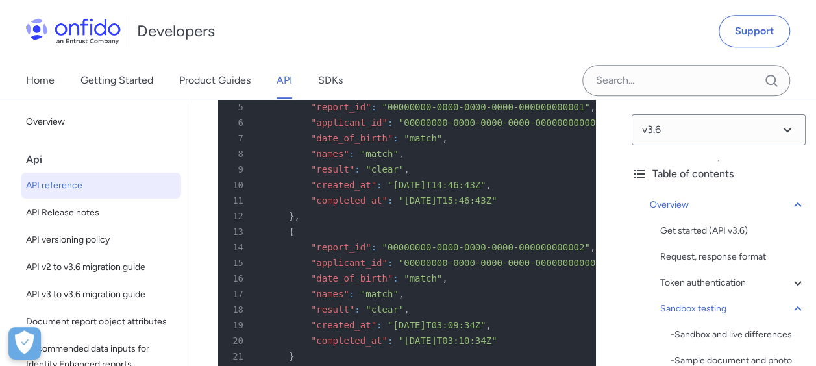
scroll to position [8119, 0]
